Goal: Information Seeking & Learning: Learn about a topic

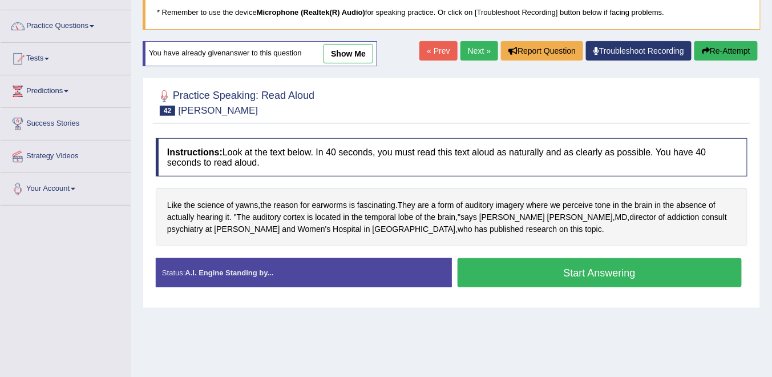
scroll to position [33, 0]
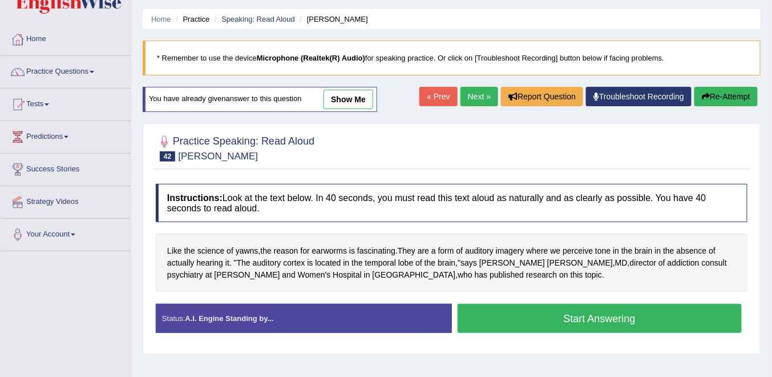
drag, startPoint x: 723, startPoint y: 95, endPoint x: 544, endPoint y: 159, distance: 190.0
click at [722, 95] on button "Re-Attempt" at bounding box center [725, 96] width 63 height 19
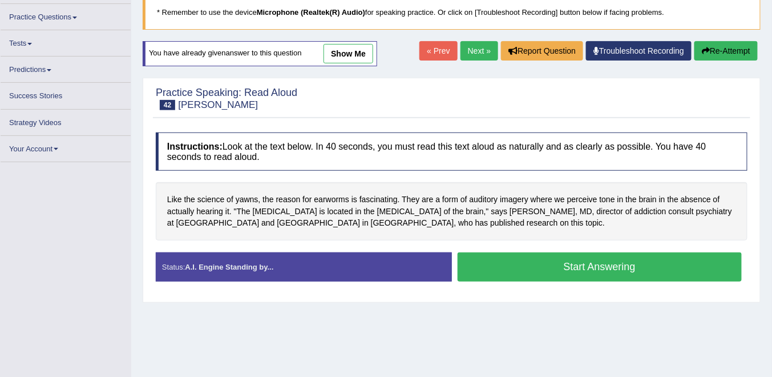
click at [574, 269] on button "Start Answering" at bounding box center [600, 266] width 285 height 29
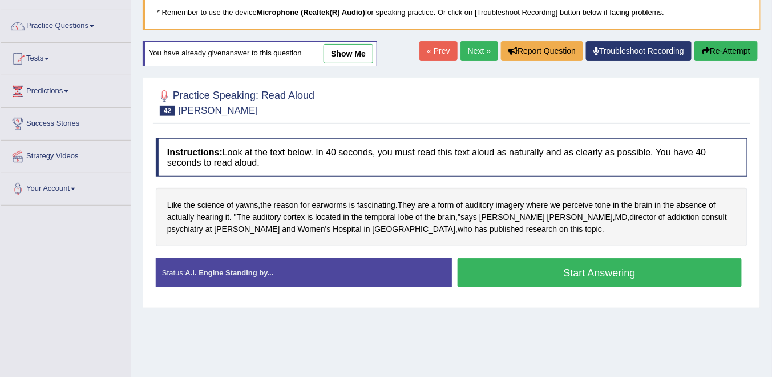
click at [718, 50] on button "Re-Attempt" at bounding box center [725, 50] width 63 height 19
click at [618, 275] on button "Start Answering" at bounding box center [600, 272] width 285 height 29
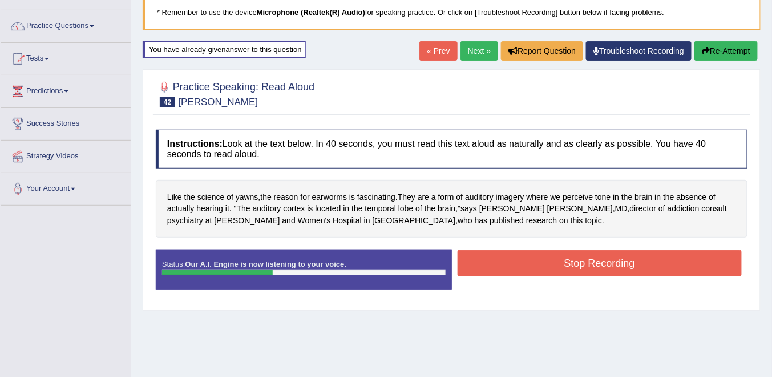
click at [568, 262] on button "Stop Recording" at bounding box center [600, 263] width 285 height 26
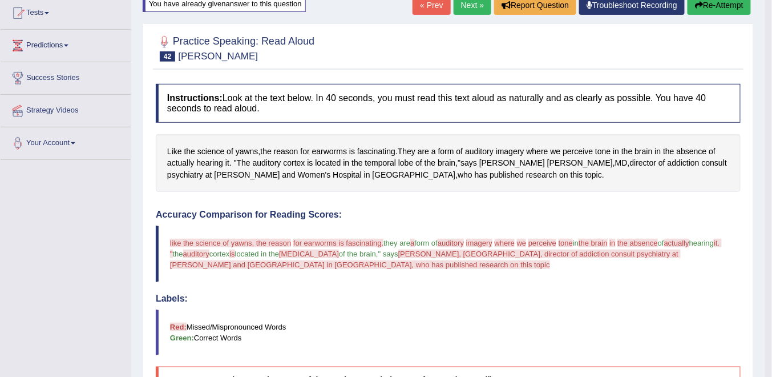
scroll to position [79, 0]
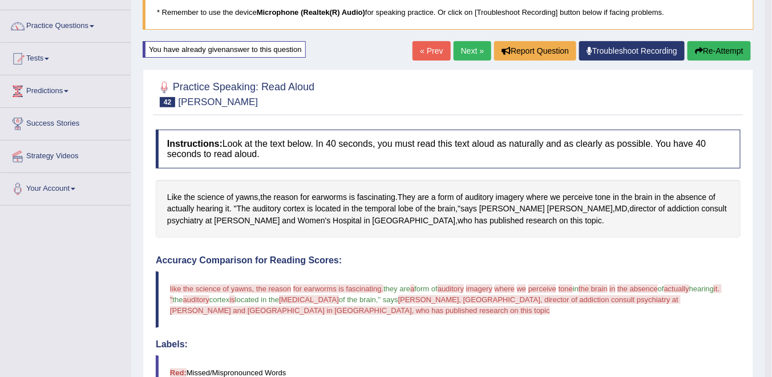
click at [475, 46] on link "Next »" at bounding box center [473, 50] width 38 height 19
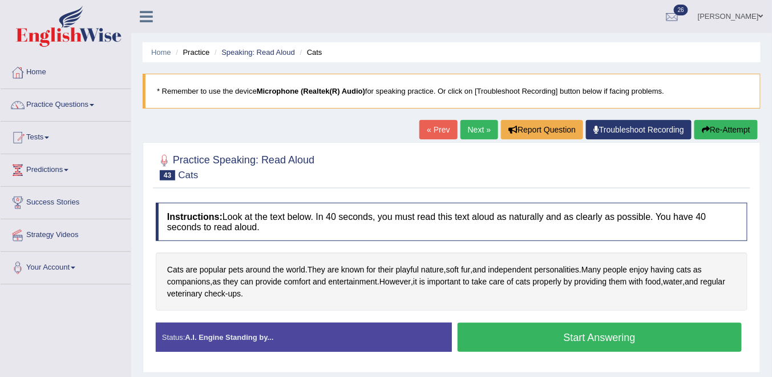
scroll to position [46, 0]
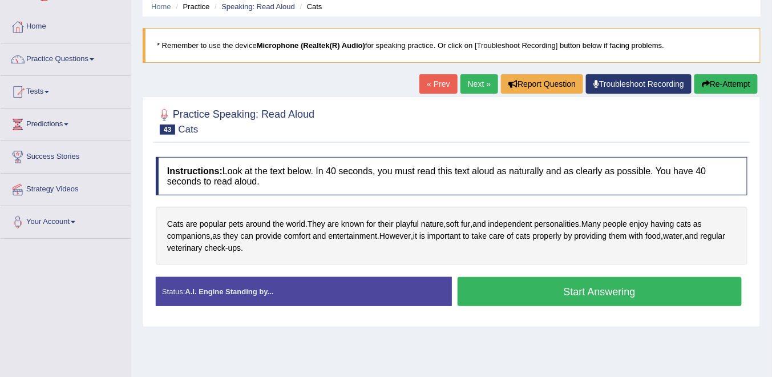
click at [539, 296] on button "Start Answering" at bounding box center [600, 291] width 285 height 29
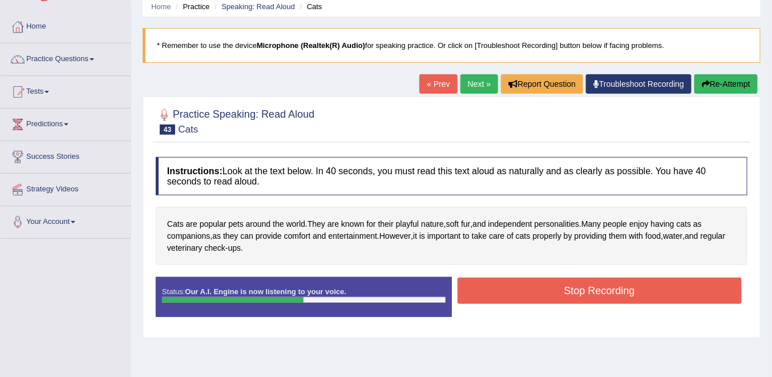
click at [546, 290] on button "Stop Recording" at bounding box center [600, 290] width 285 height 26
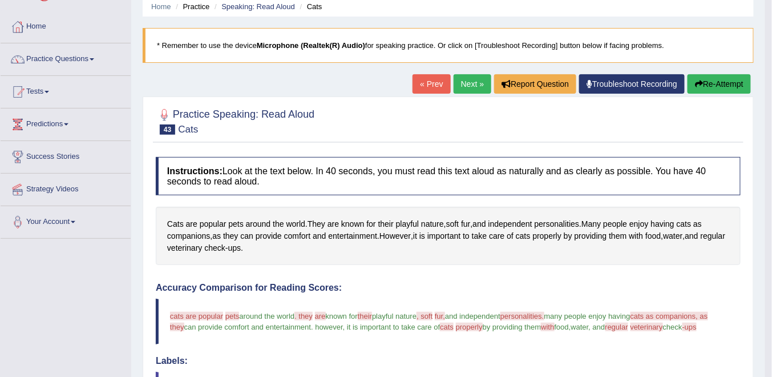
scroll to position [0, 0]
